Goal: Information Seeking & Learning: Understand process/instructions

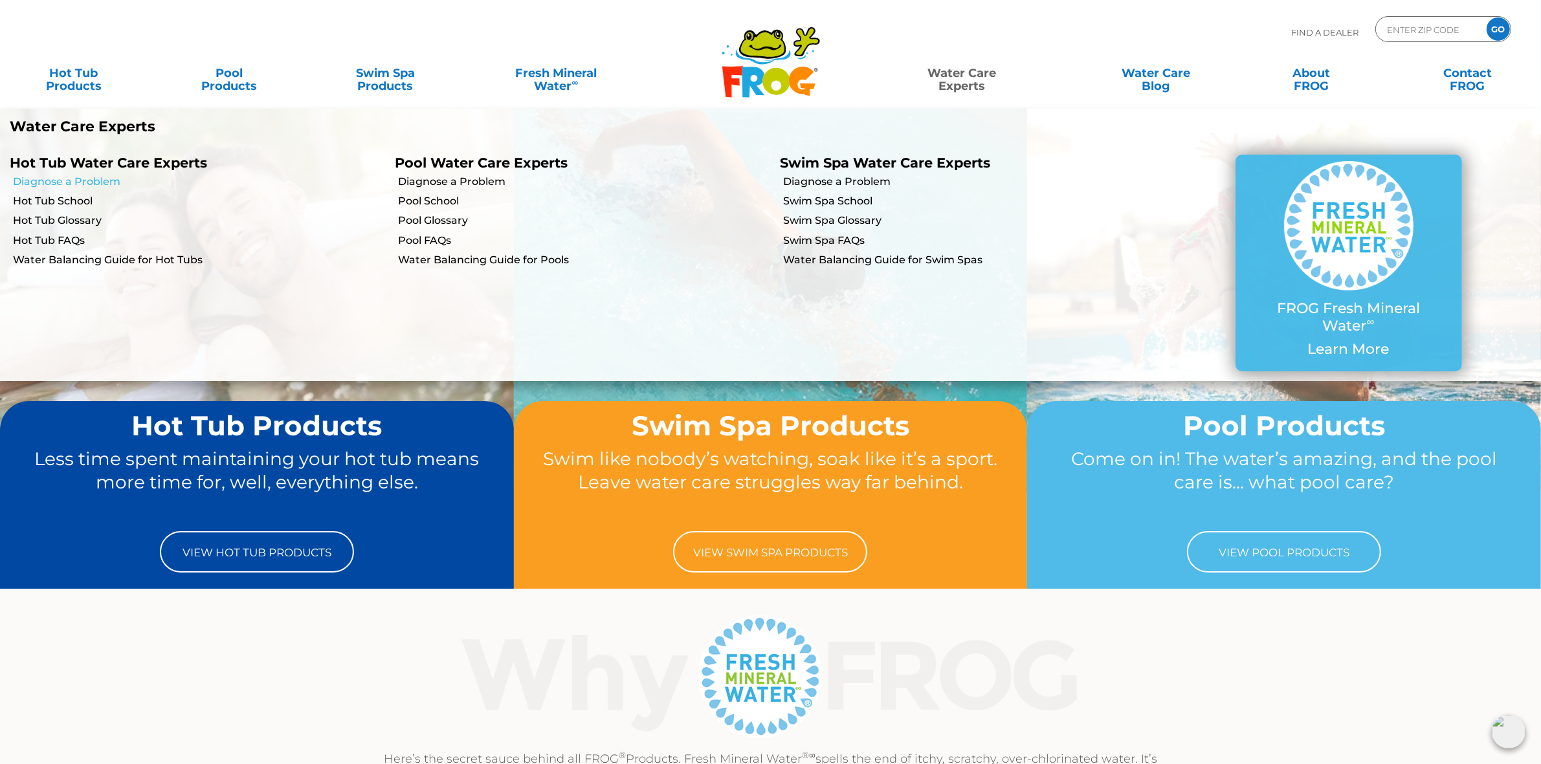
click at [59, 179] on link "Diagnose a Problem" at bounding box center [199, 182] width 372 height 14
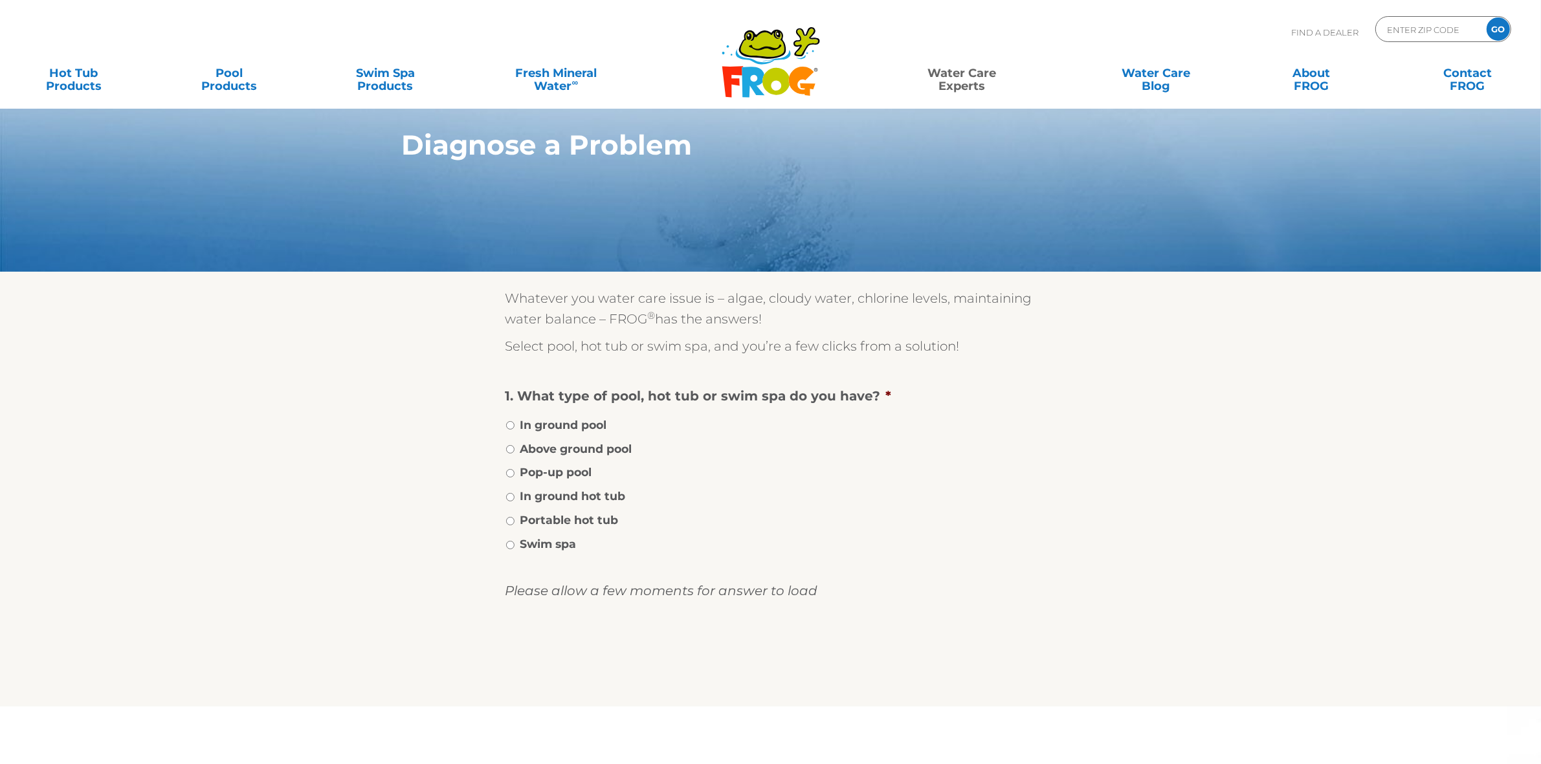
click at [586, 513] on label "Portable hot tub" at bounding box center [569, 520] width 98 height 17
click at [515, 517] on input "Portable hot tub" at bounding box center [510, 521] width 8 height 8
radio input "true"
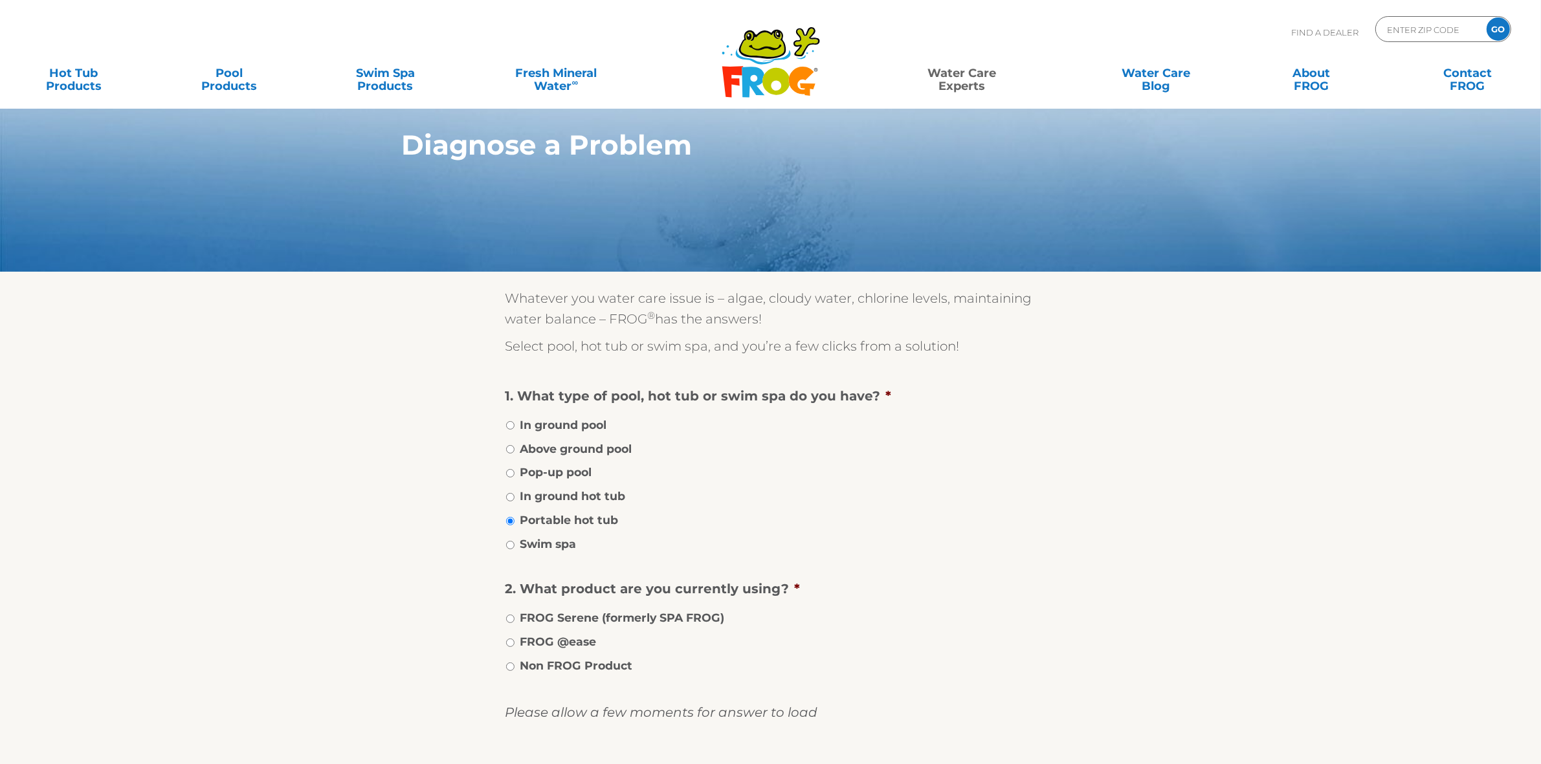
click at [551, 641] on label "FROG @ease" at bounding box center [558, 642] width 76 height 17
click at [515, 641] on input "FROG @ease" at bounding box center [510, 643] width 8 height 8
radio input "true"
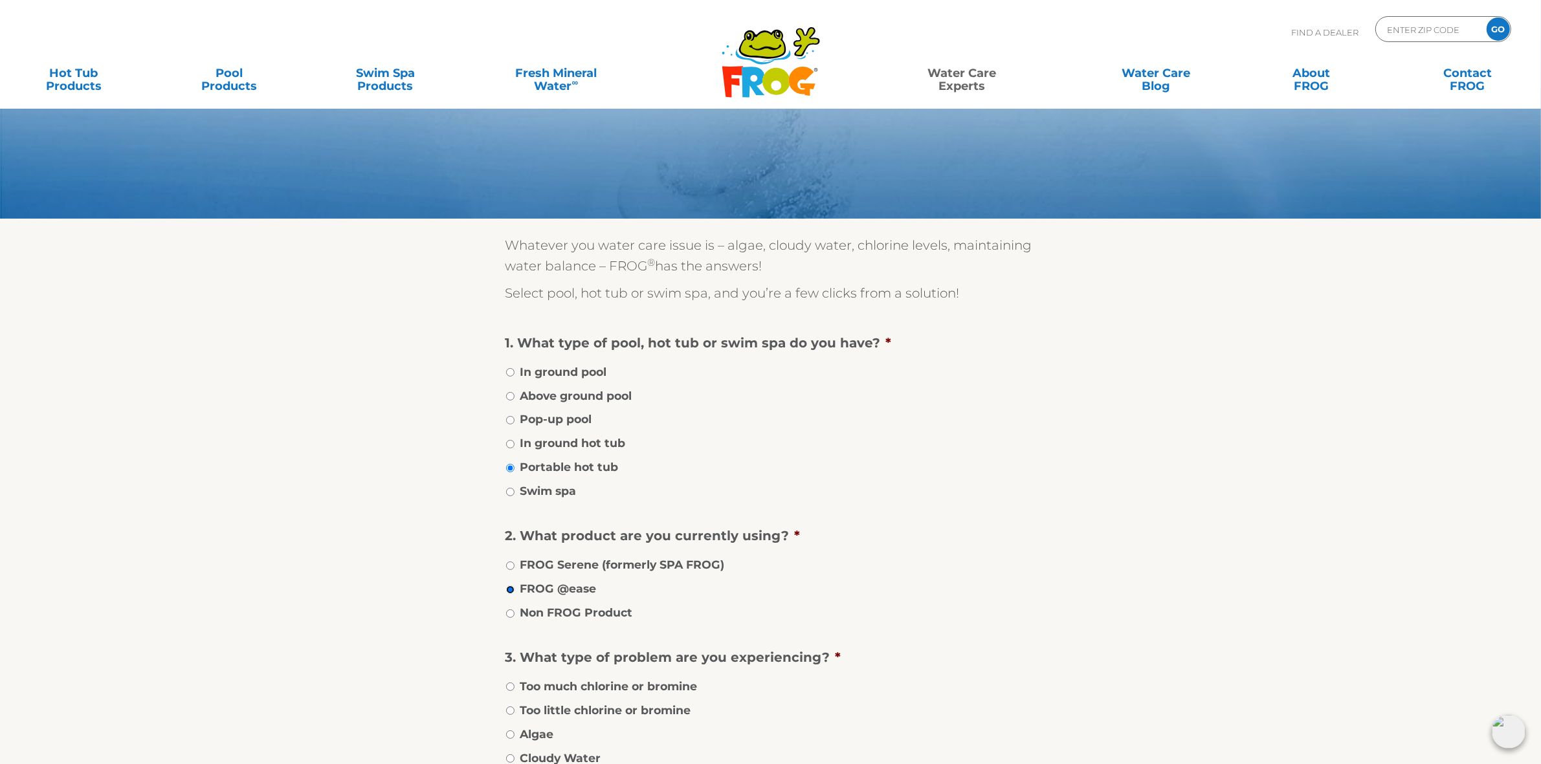
scroll to position [81, 0]
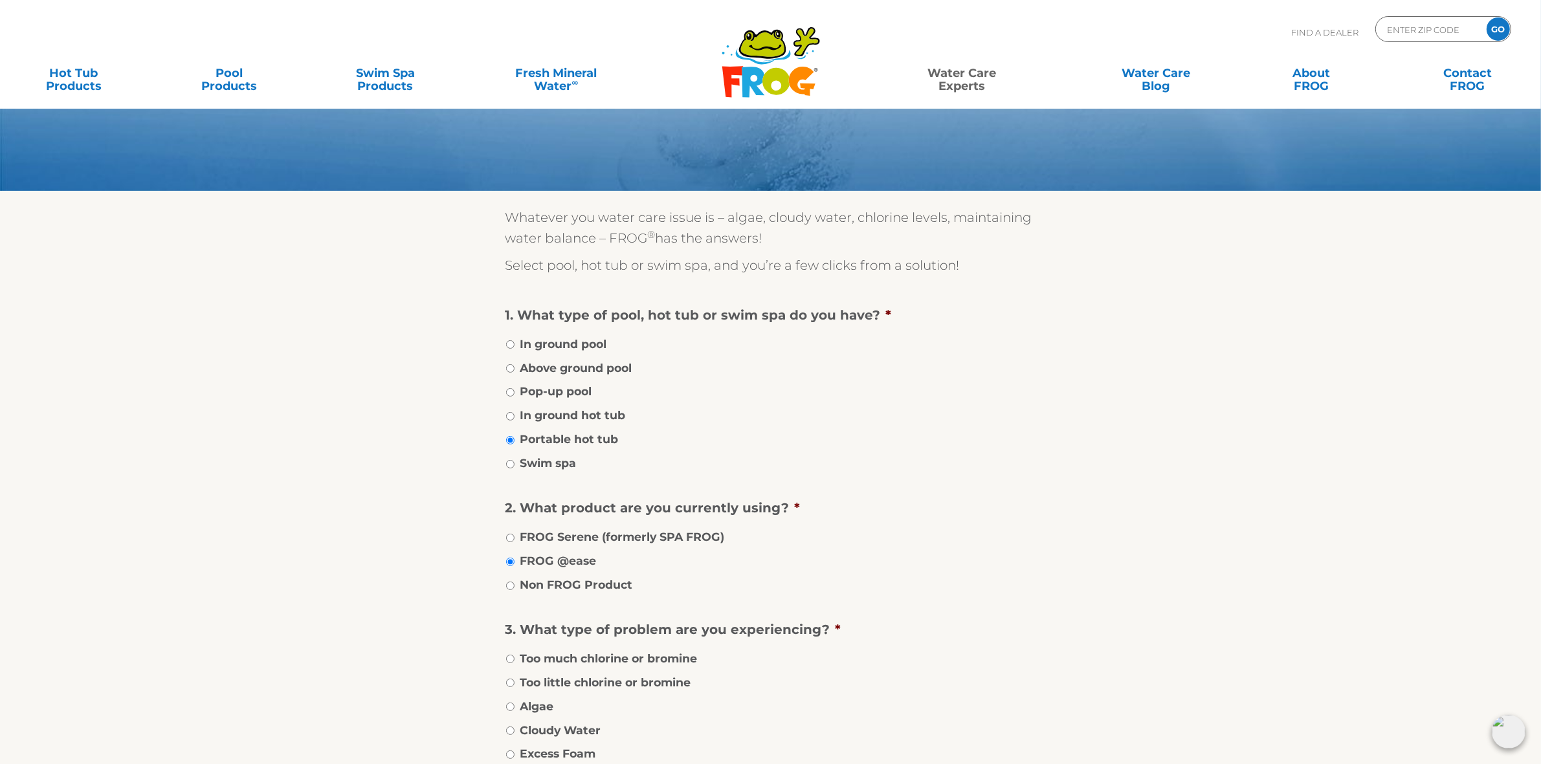
click at [645, 650] on label "Too much chlorine or bromine" at bounding box center [608, 658] width 177 height 17
click at [515, 655] on input "Too much chlorine or bromine" at bounding box center [510, 659] width 8 height 8
radio input "true"
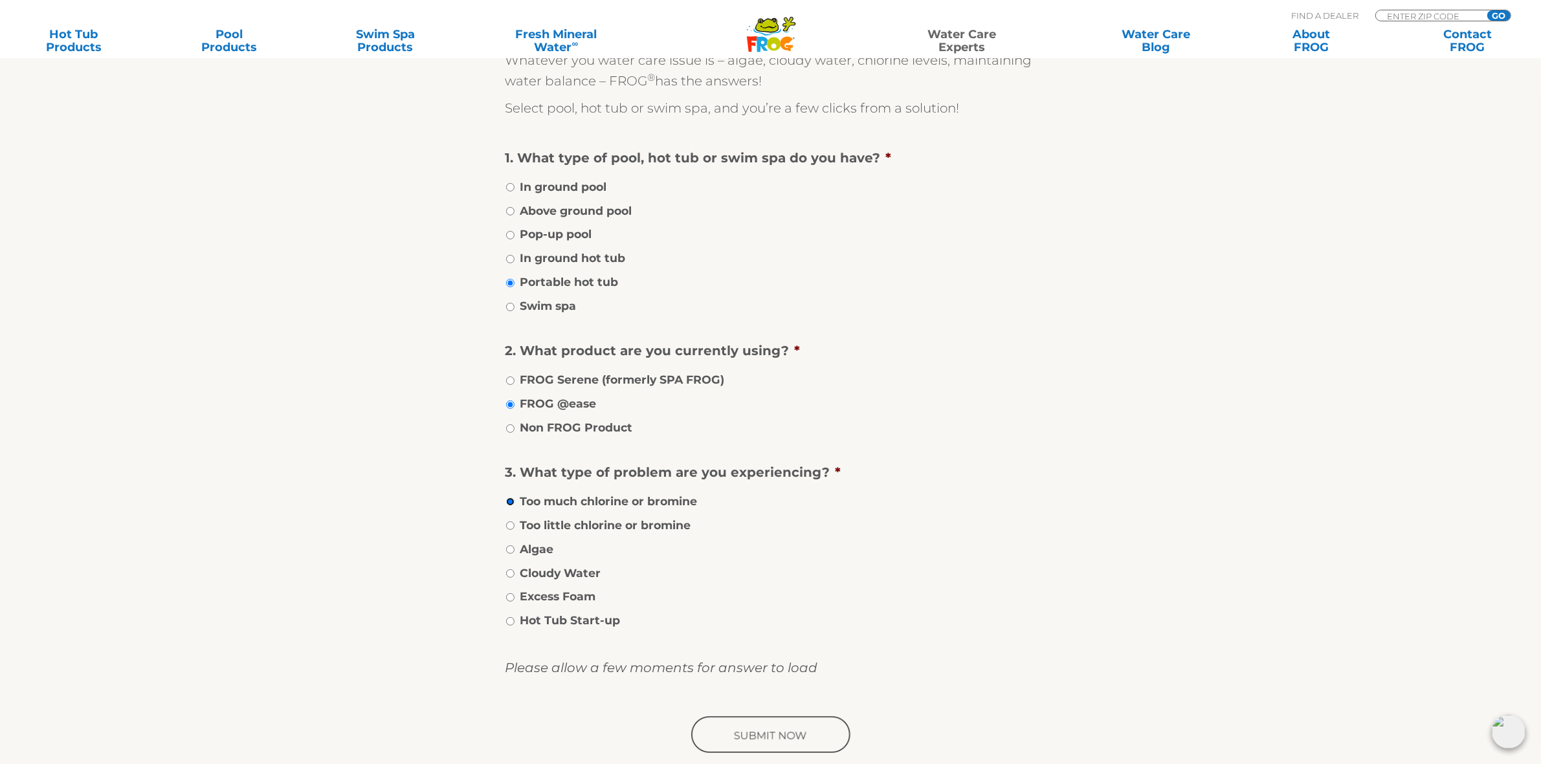
scroll to position [243, 0]
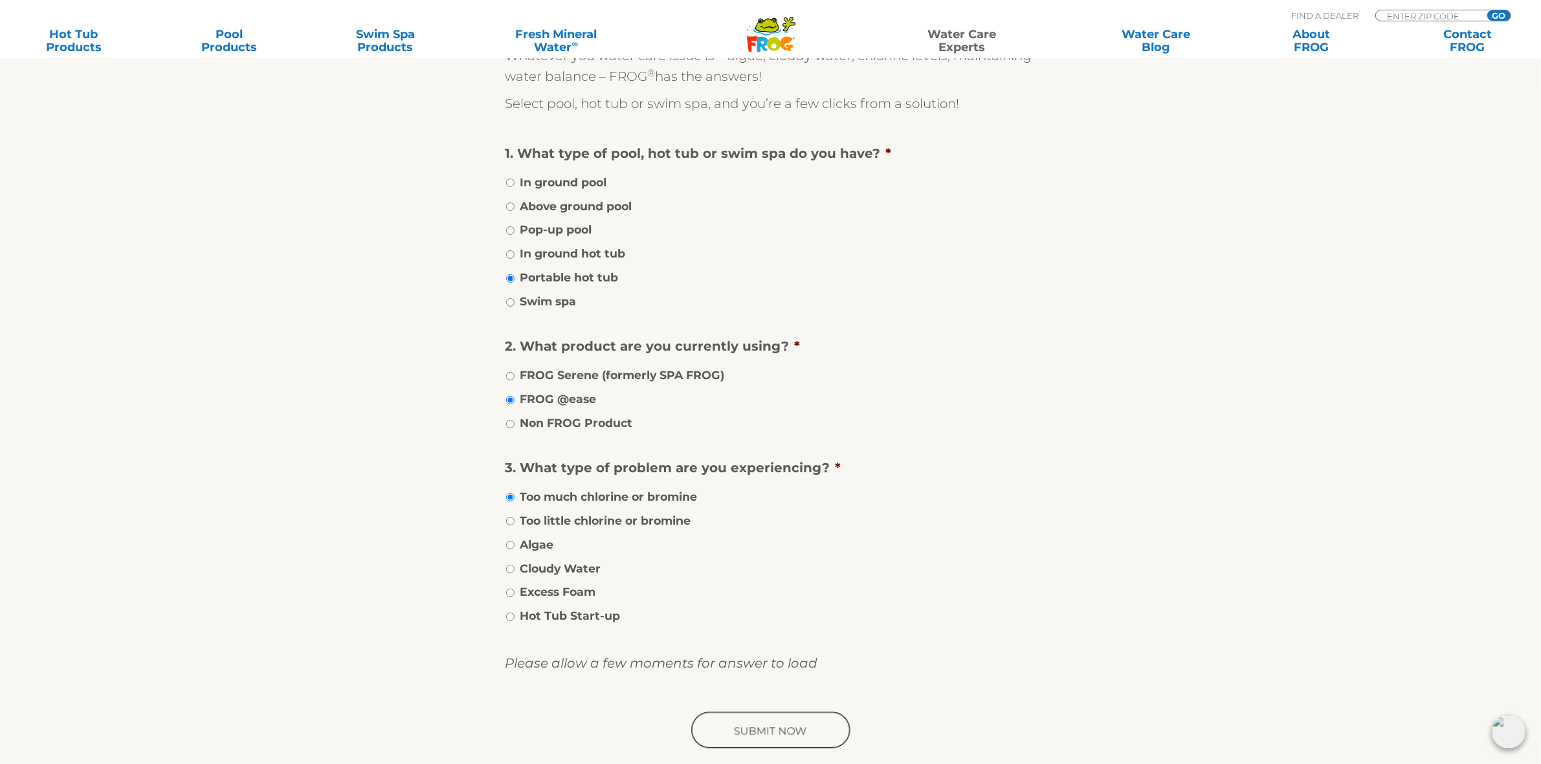
click at [739, 718] on input "image" at bounding box center [771, 731] width 164 height 41
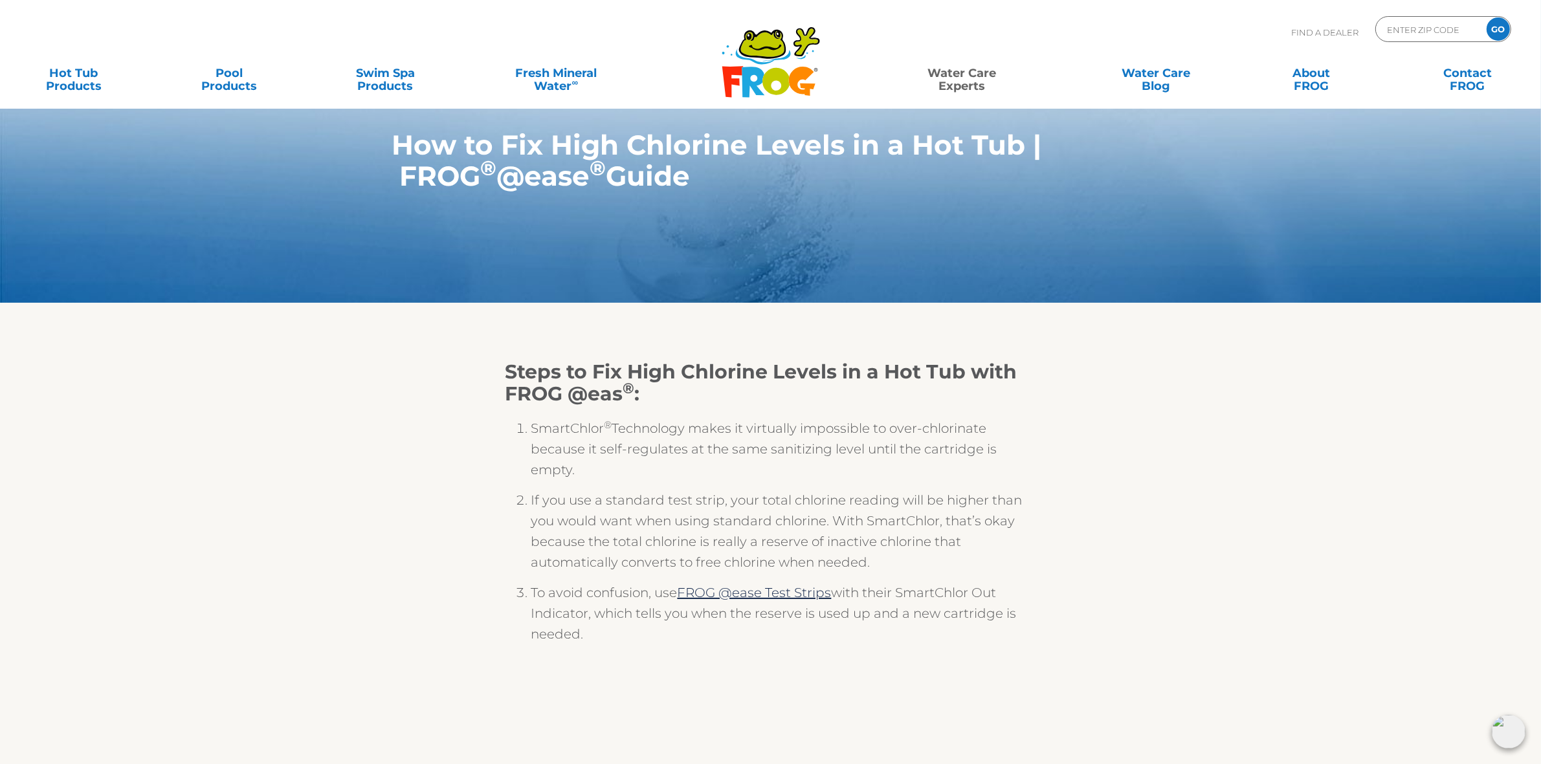
click at [1182, 470] on section "Steps to Fix High Chlorine Levels in a Hot Tub with FROG @eas ® : SmartChlor ® …" at bounding box center [770, 645] width 1541 height 684
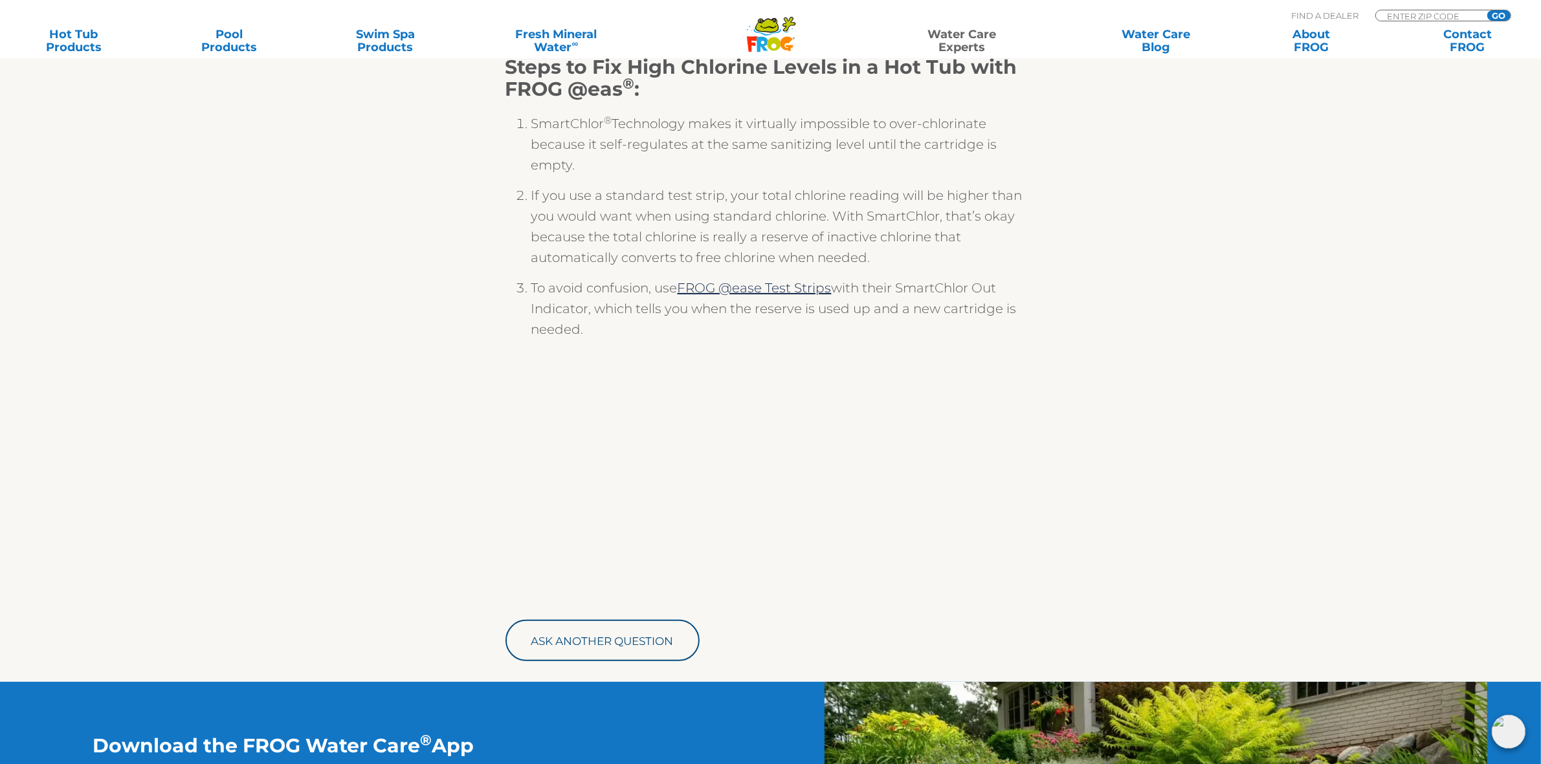
scroll to position [324, 0]
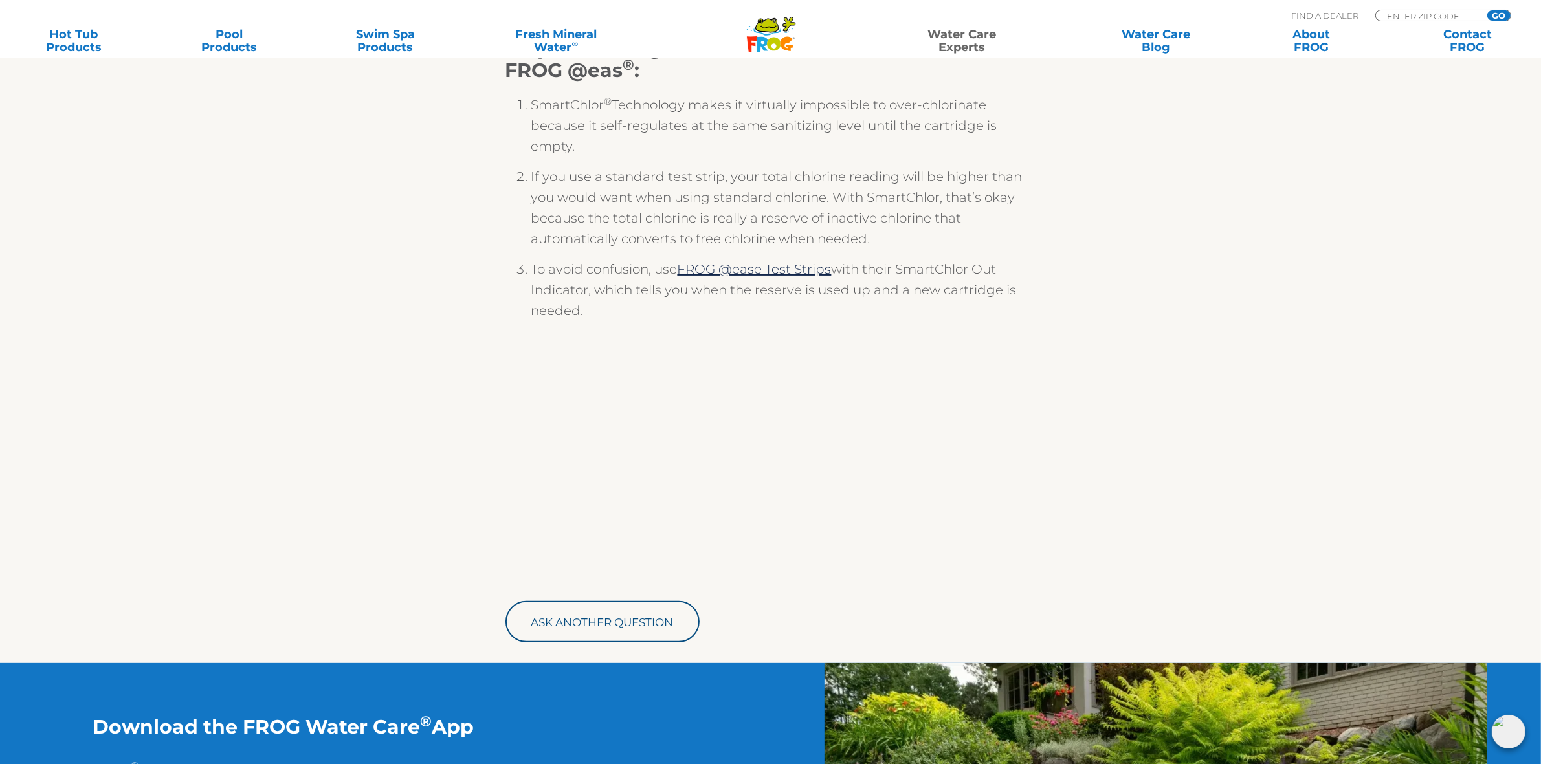
click at [1307, 373] on section "Steps to Fix High Chlorine Levels in a Hot Tub with FROG @eas ® : SmartChlor ® …" at bounding box center [770, 321] width 1541 height 684
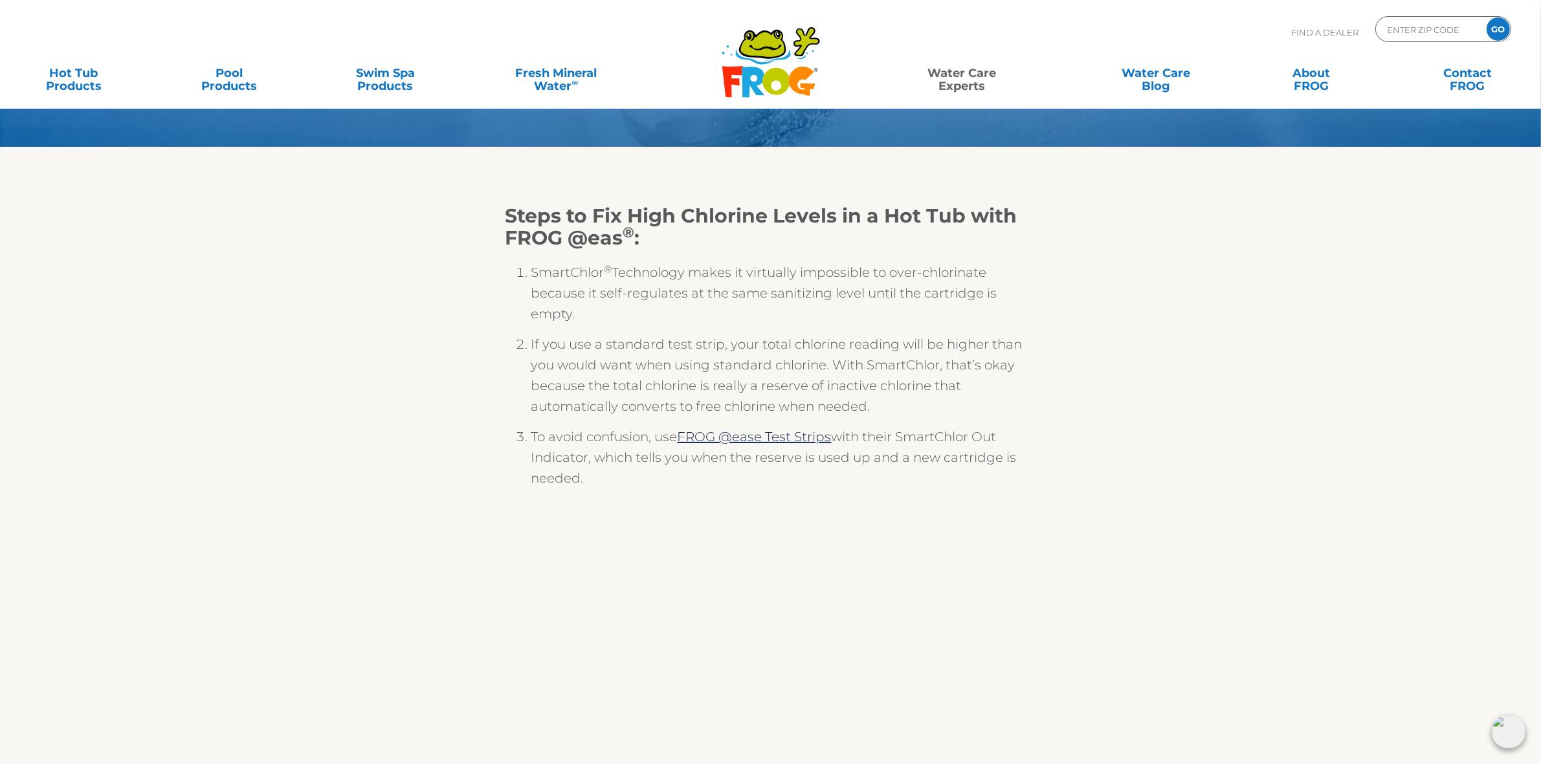
scroll to position [0, 0]
